Goal: Find specific page/section: Find specific page/section

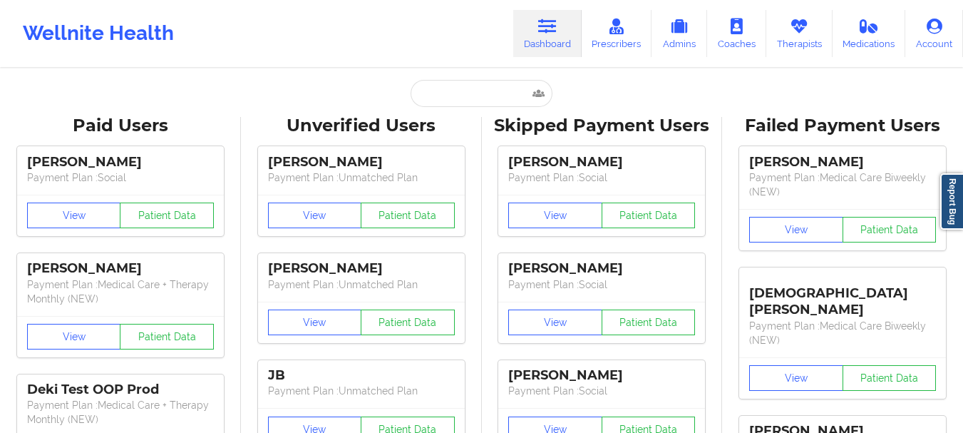
scroll to position [6, 0]
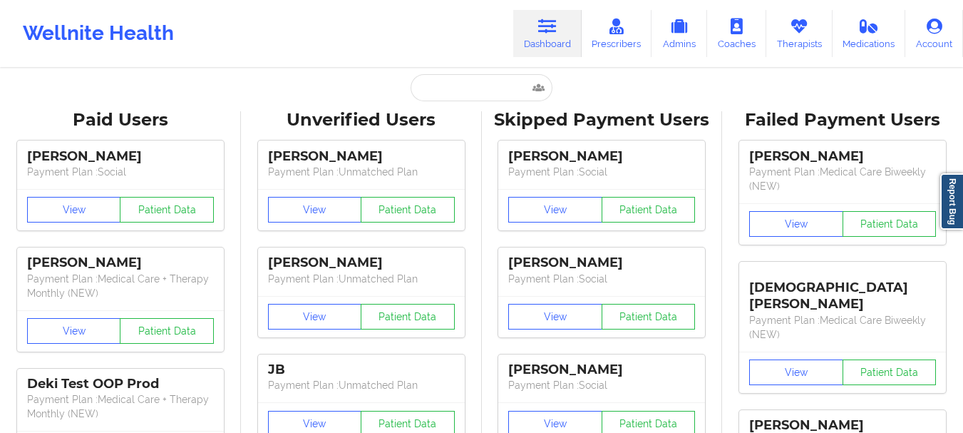
click at [484, 88] on input "text" at bounding box center [480, 87] width 141 height 27
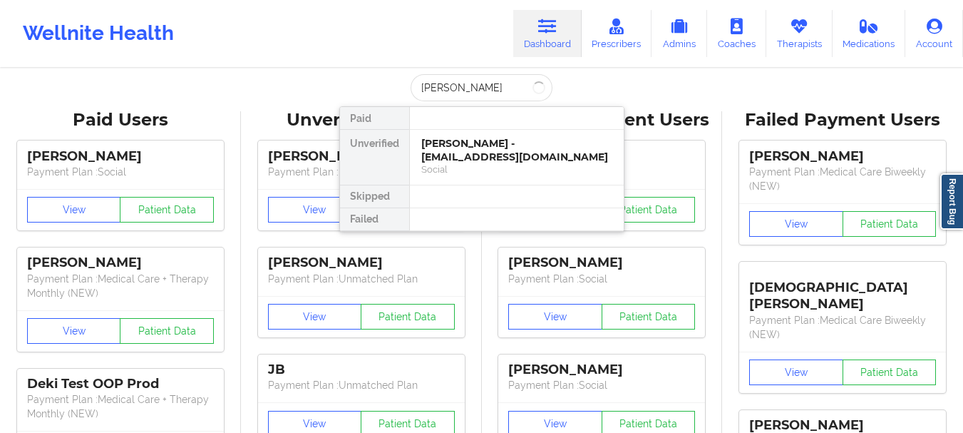
type input "[PERSON_NAME]"
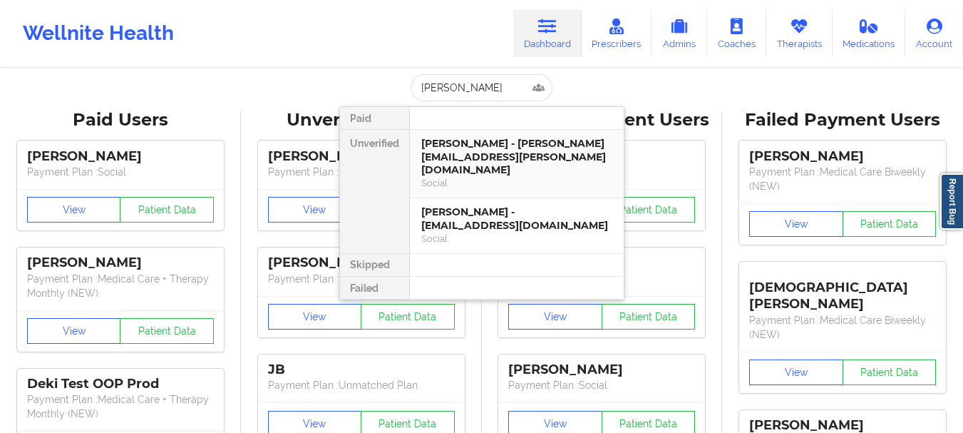
click at [485, 144] on div "[PERSON_NAME] - [PERSON_NAME][EMAIL_ADDRESS][PERSON_NAME][DOMAIN_NAME]" at bounding box center [516, 157] width 191 height 40
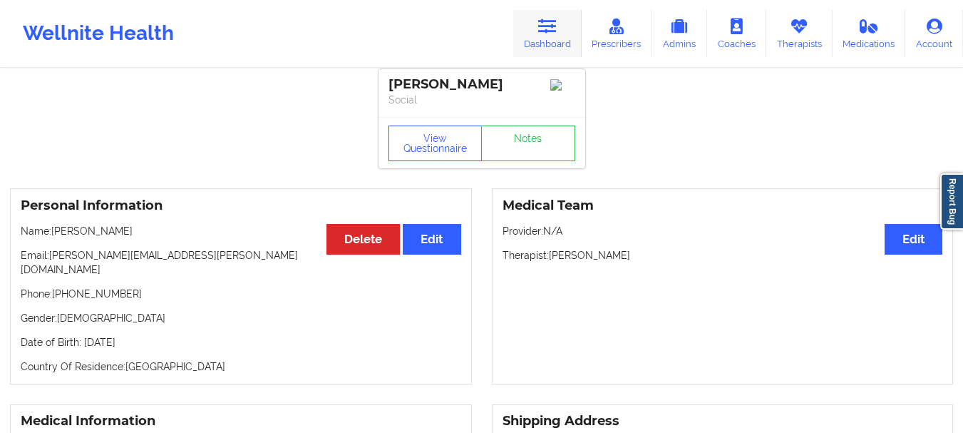
click at [545, 38] on link "Dashboard" at bounding box center [547, 33] width 68 height 47
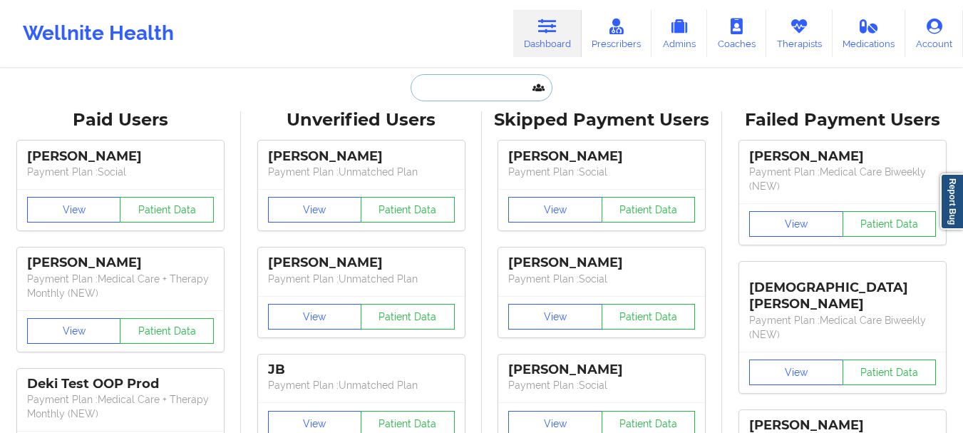
click at [468, 91] on input "text" at bounding box center [480, 87] width 141 height 27
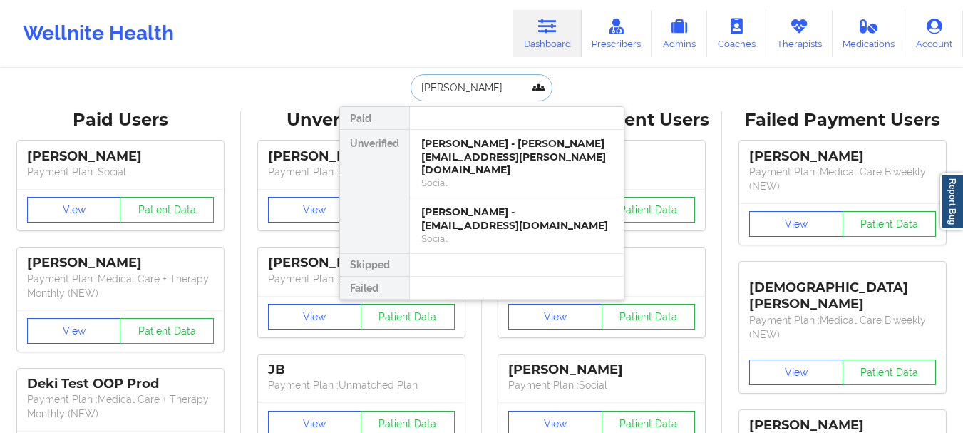
type input "[PERSON_NAME]"
click at [467, 205] on div "[PERSON_NAME] - [EMAIL_ADDRESS][DOMAIN_NAME]" at bounding box center [516, 218] width 191 height 26
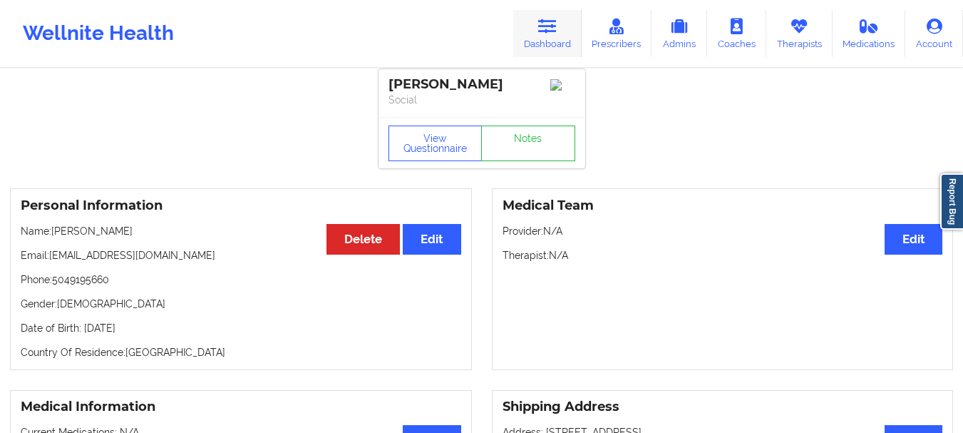
click at [563, 29] on link "Dashboard" at bounding box center [547, 33] width 68 height 47
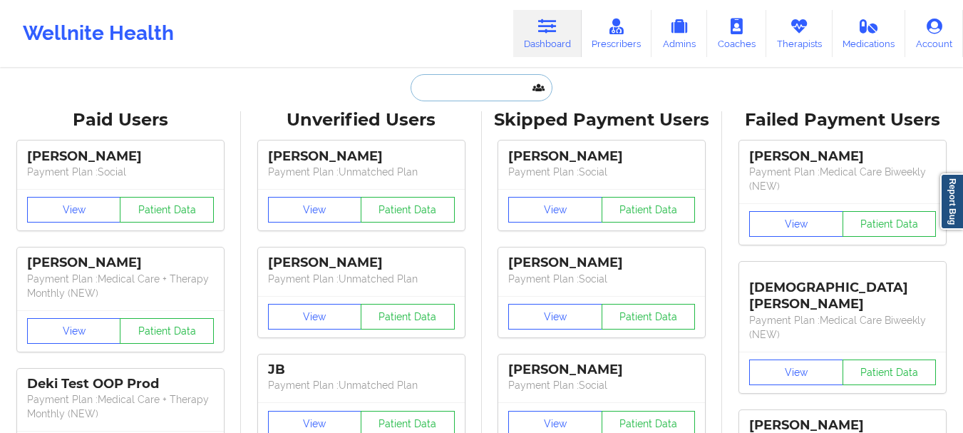
click at [445, 81] on input "text" at bounding box center [480, 87] width 141 height 27
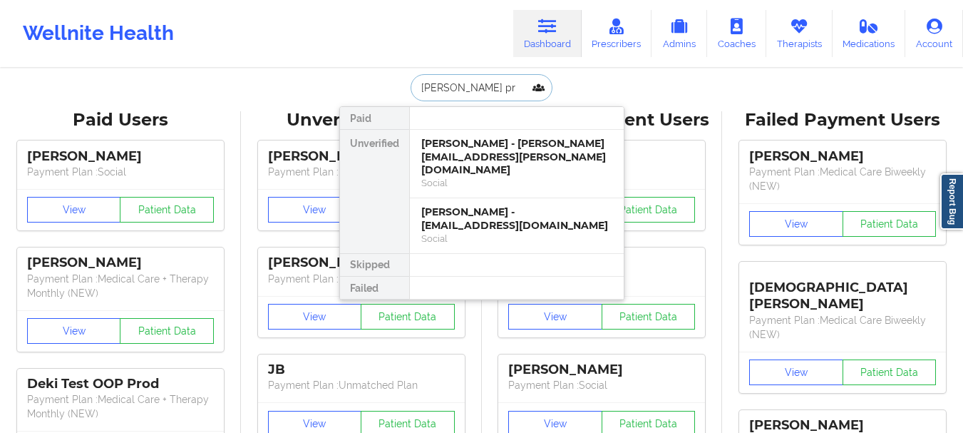
type input "[PERSON_NAME] pro"
click at [438, 177] on div "Social" at bounding box center [516, 183] width 191 height 12
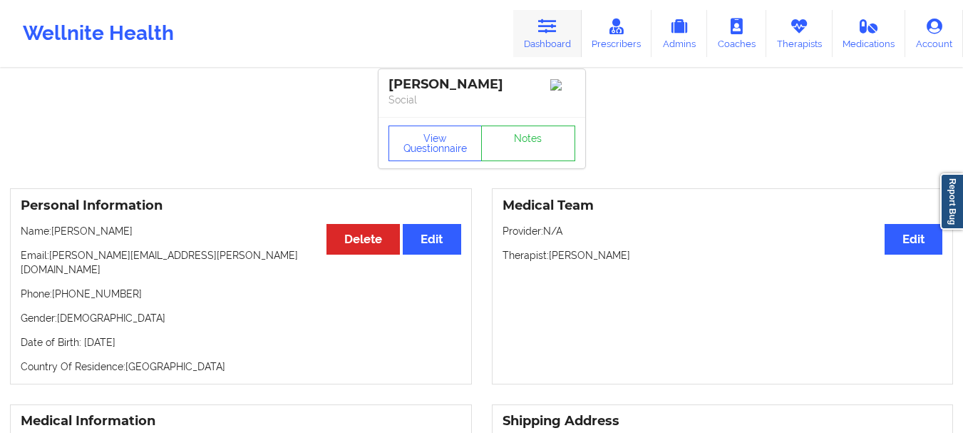
click at [547, 37] on link "Dashboard" at bounding box center [547, 33] width 68 height 47
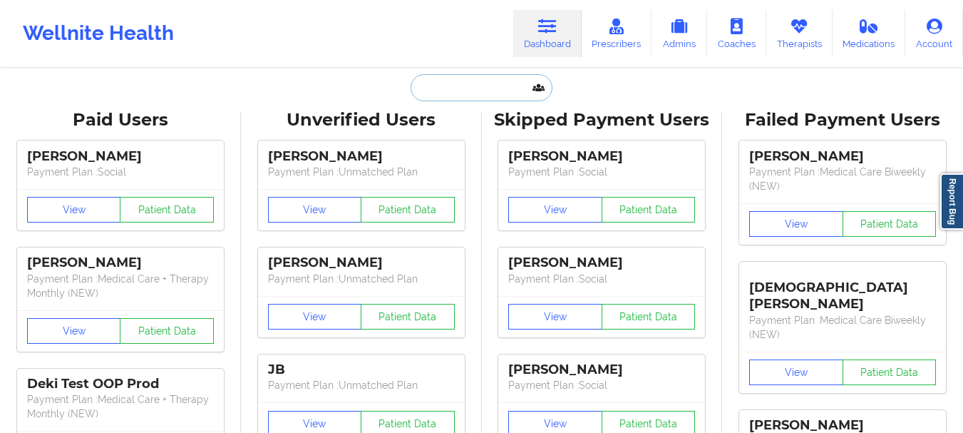
click at [495, 94] on input "text" at bounding box center [480, 87] width 141 height 27
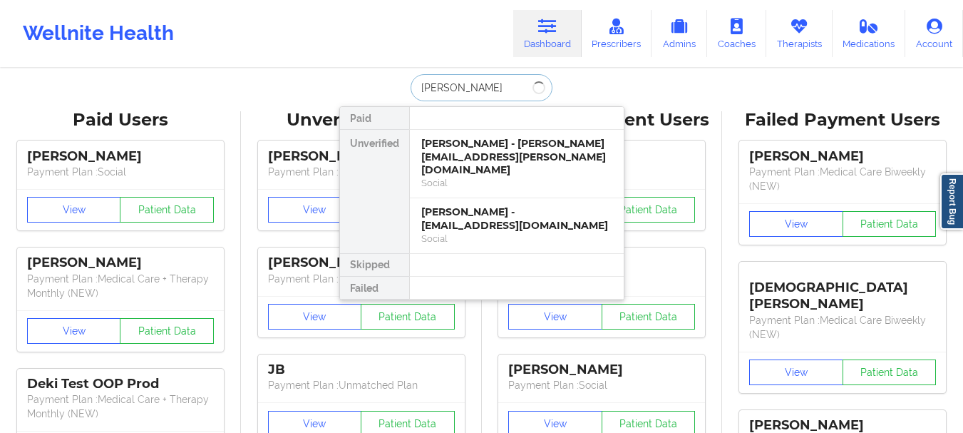
type input "[PERSON_NAME]"
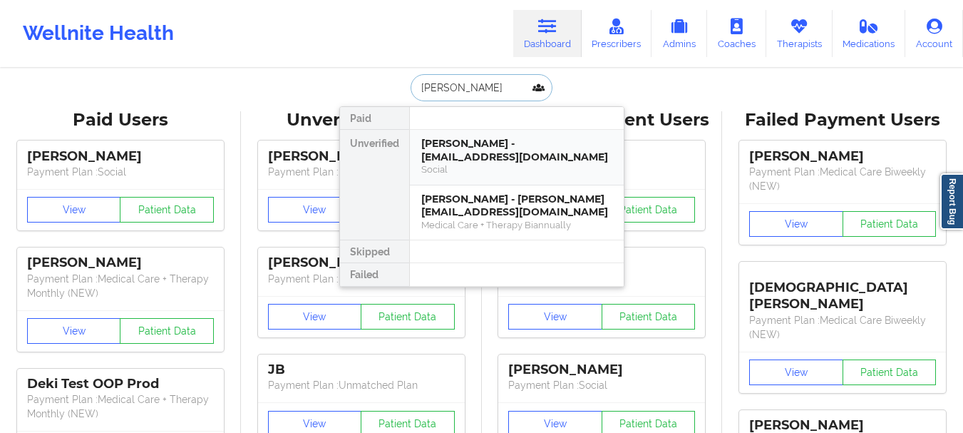
click at [496, 161] on div "[PERSON_NAME] - [EMAIL_ADDRESS][DOMAIN_NAME]" at bounding box center [516, 150] width 191 height 26
